Goal: Navigation & Orientation: Understand site structure

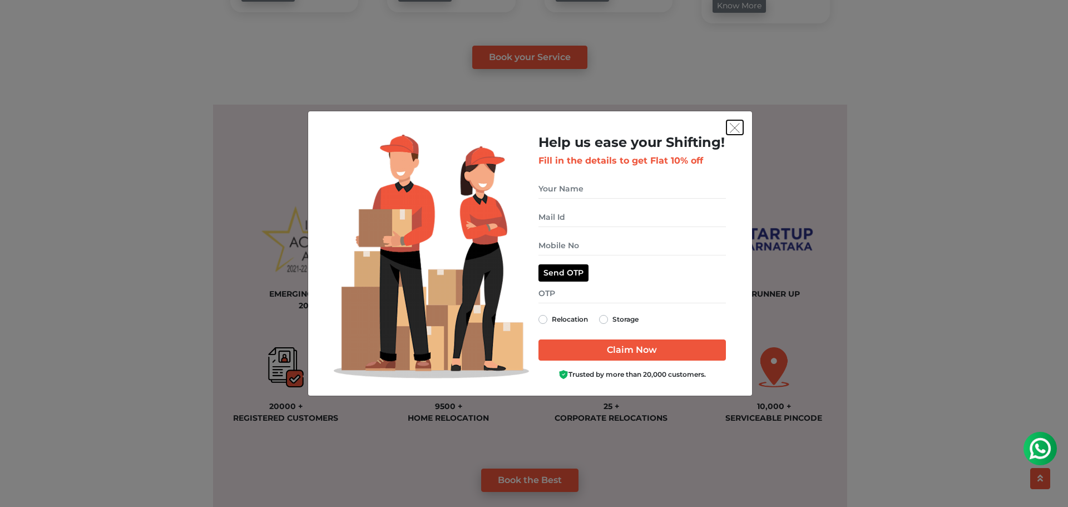
click at [734, 123] on img "get free quote dialog" at bounding box center [734, 128] width 10 height 10
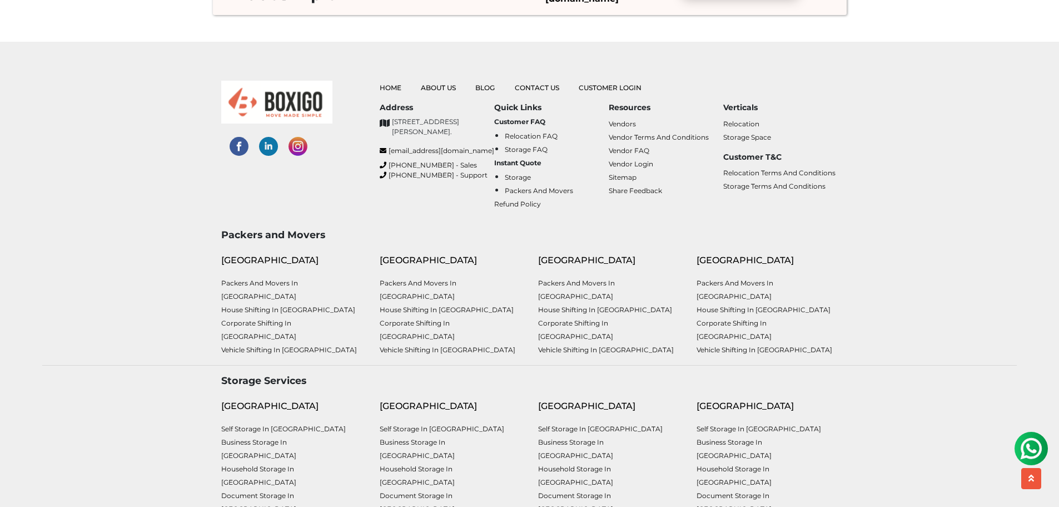
scroll to position [2947, 0]
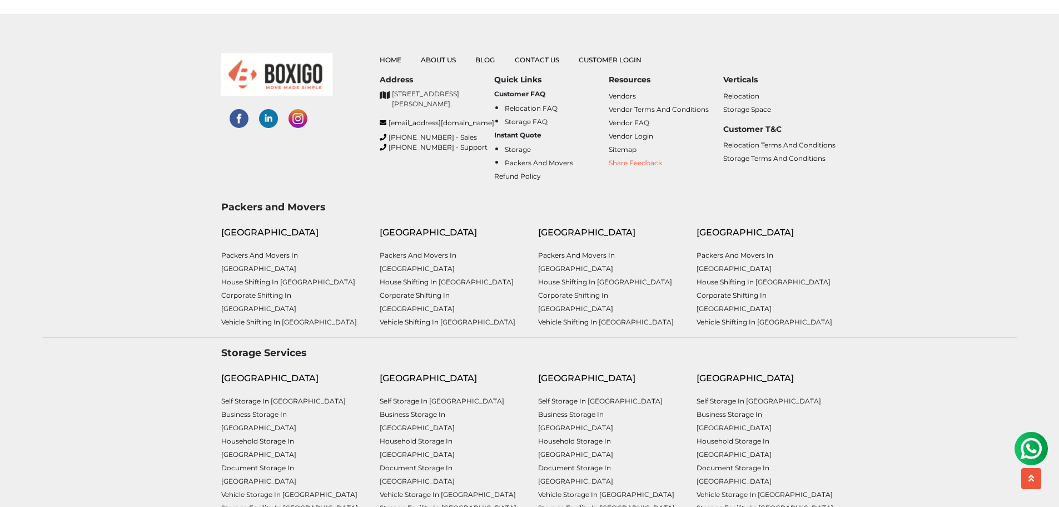
click at [642, 158] on link "Share Feedback" at bounding box center [635, 162] width 53 height 8
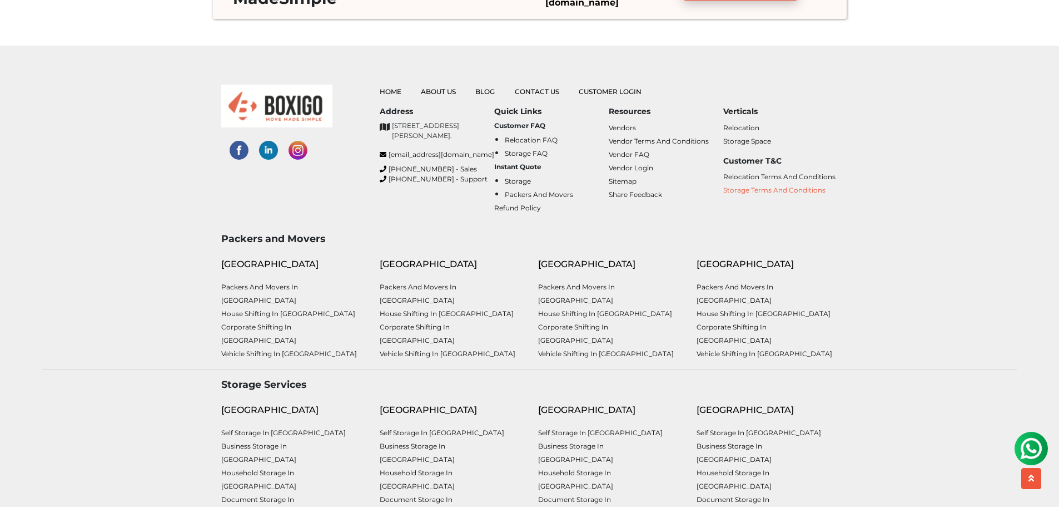
click at [737, 186] on link "Storage Terms and Conditions" at bounding box center [774, 190] width 102 height 8
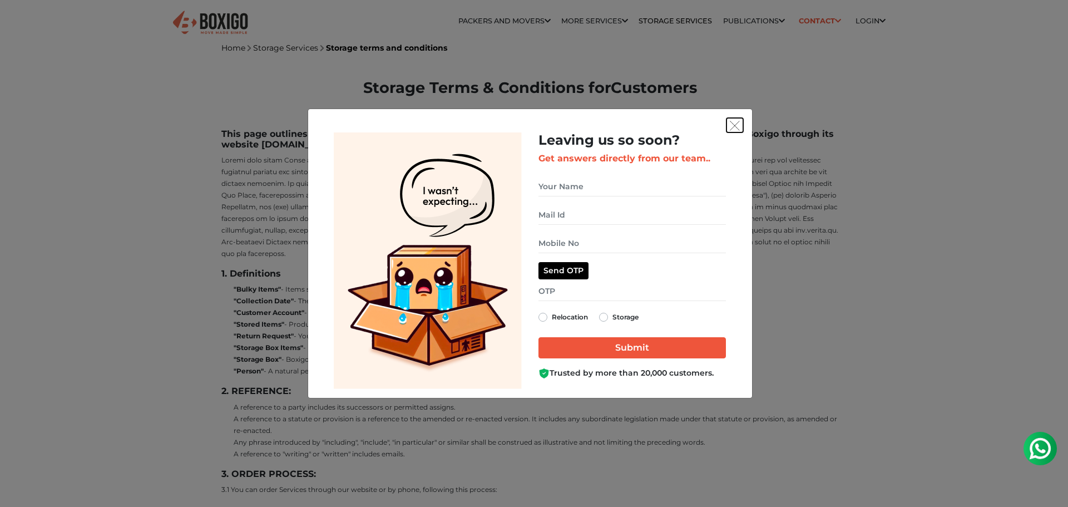
click at [729, 128] on img "get free quote dialog" at bounding box center [734, 126] width 10 height 10
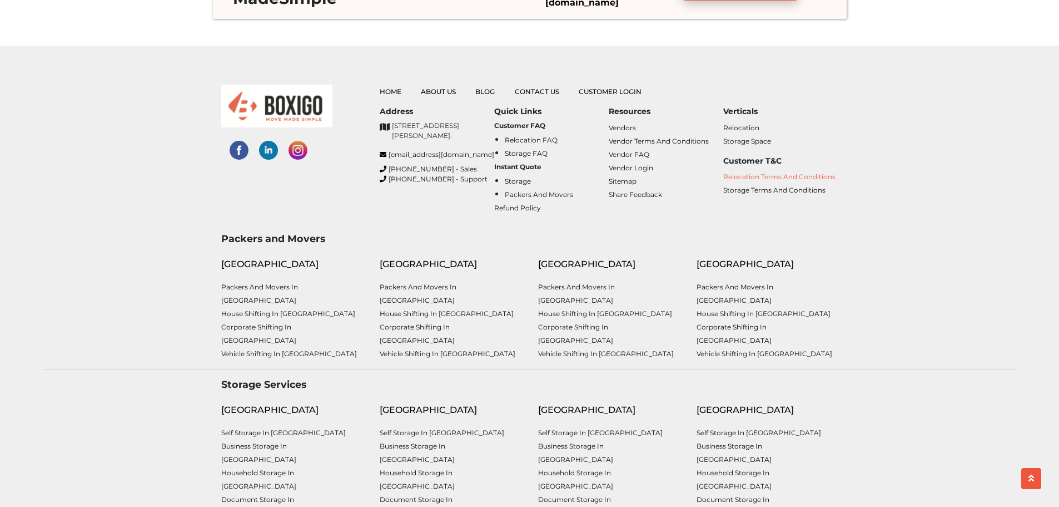
click at [778, 172] on link "Relocation Terms and Conditions" at bounding box center [779, 176] width 112 height 8
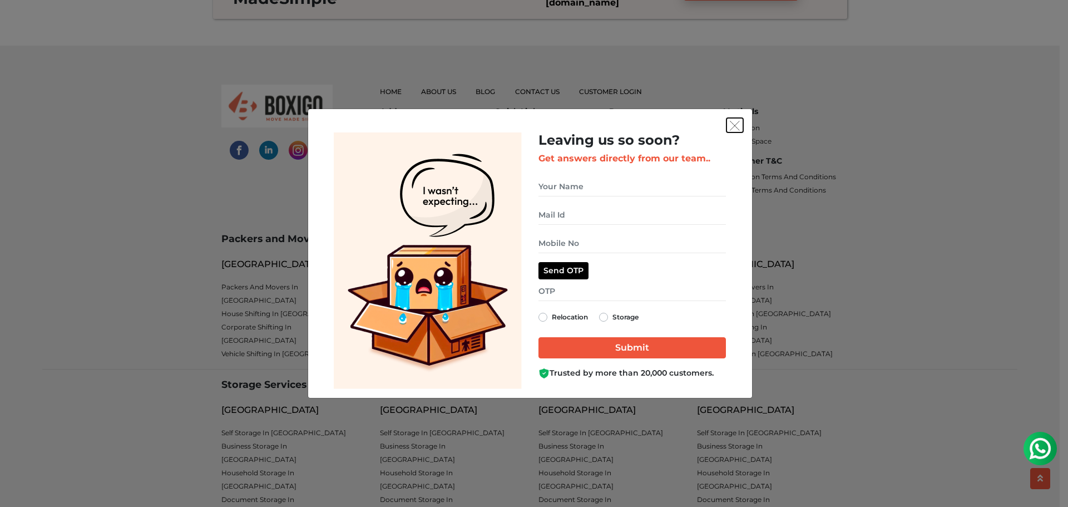
click at [734, 122] on img "get free quote dialog" at bounding box center [734, 126] width 10 height 10
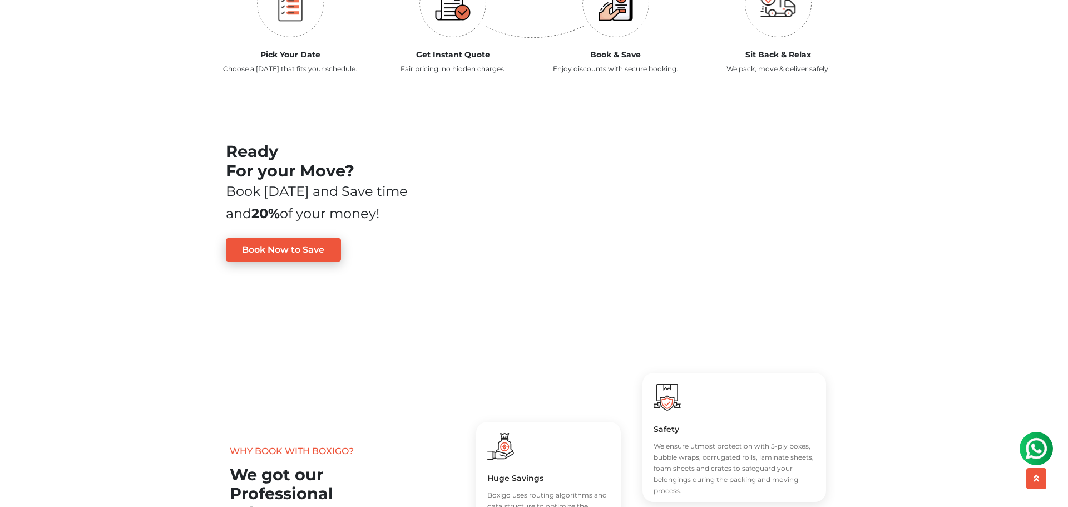
scroll to position [1146, 0]
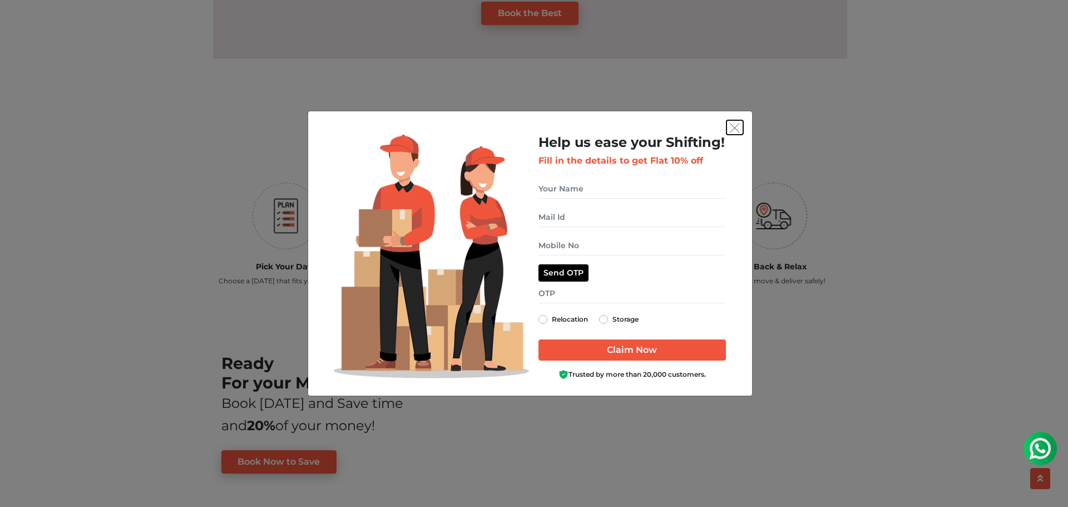
click at [733, 123] on img "get free quote dialog" at bounding box center [734, 128] width 10 height 10
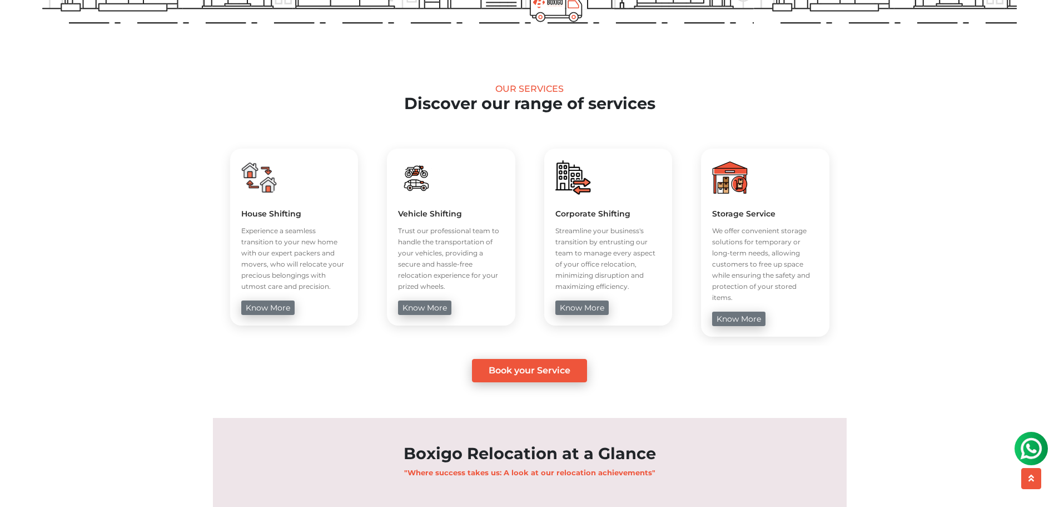
scroll to position [0, 0]
